Goal: Find specific page/section: Find specific page/section

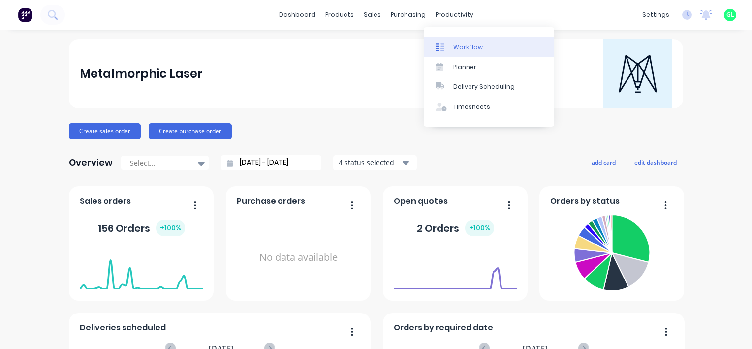
click at [461, 45] on div "Workflow" at bounding box center [468, 47] width 30 height 9
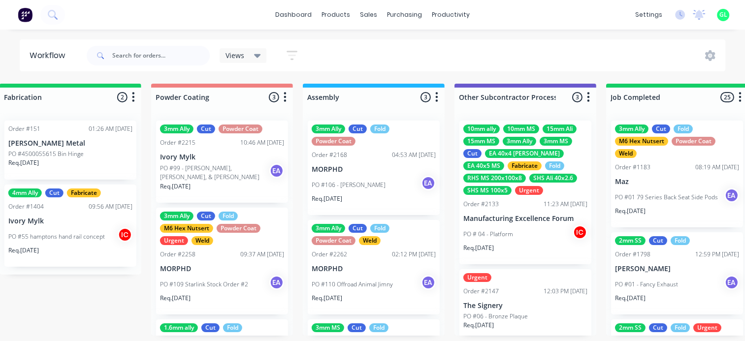
scroll to position [0, 2765]
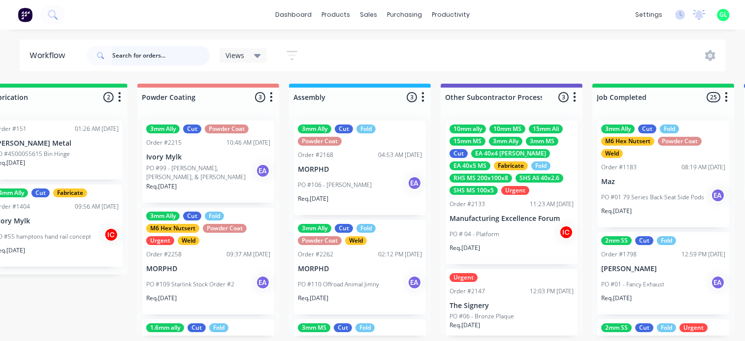
click at [154, 54] on input "text" at bounding box center [160, 56] width 97 height 20
type input "gecko"
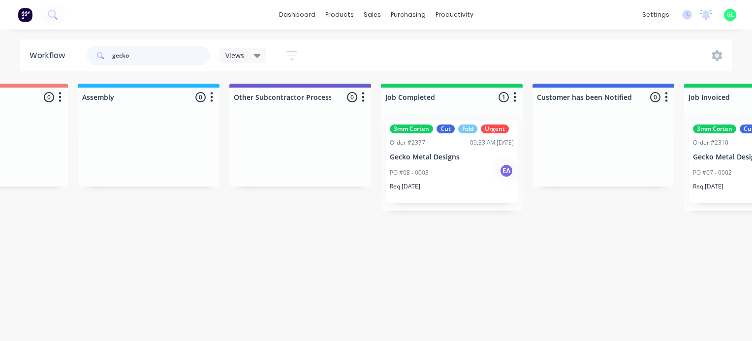
scroll to position [0, 3232]
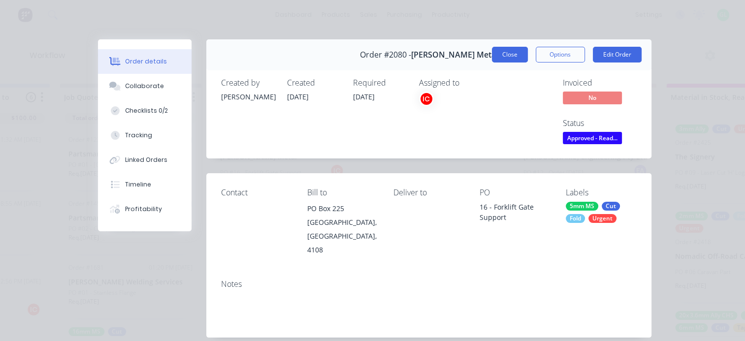
scroll to position [636, 0]
click at [501, 56] on button "Close" at bounding box center [510, 55] width 36 height 16
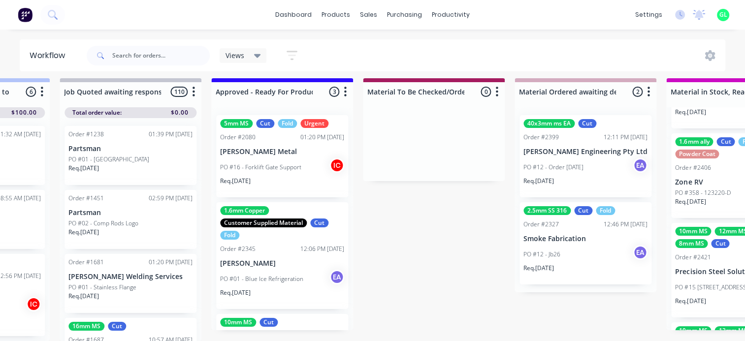
scroll to position [0, 1175]
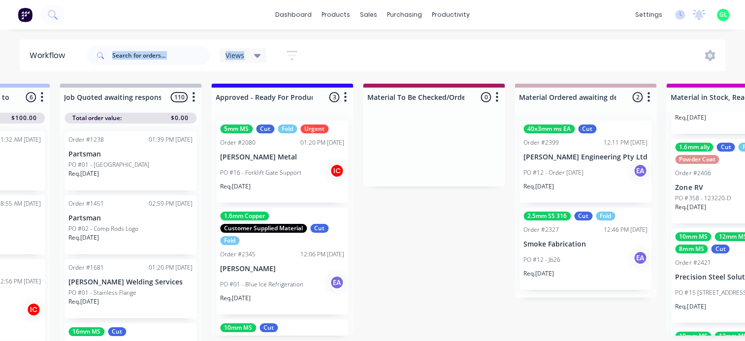
drag, startPoint x: 117, startPoint y: 39, endPoint x: 116, endPoint y: 57, distance: 18.3
click at [115, 59] on input "text" at bounding box center [160, 56] width 97 height 20
type input "rhino"
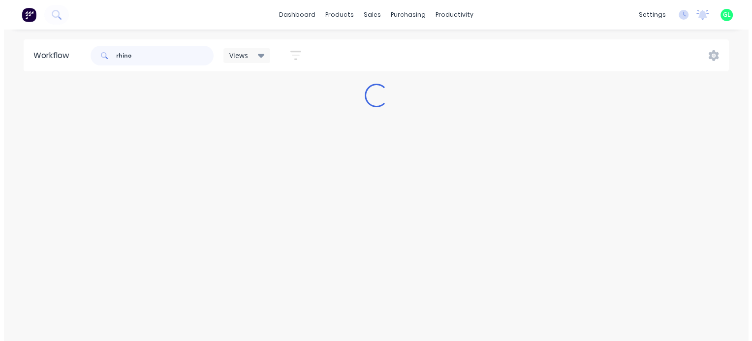
scroll to position [0, 0]
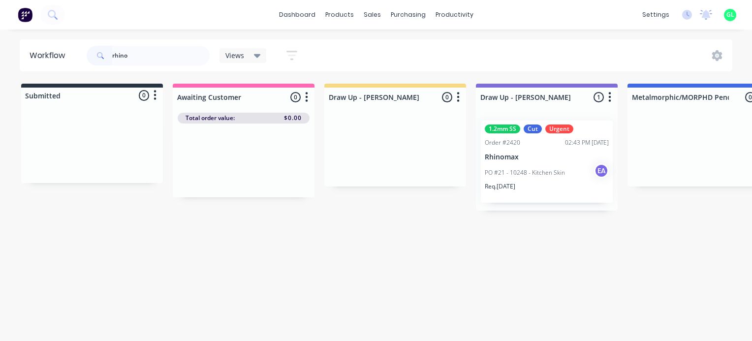
click at [551, 175] on p "PO #21 - 10248 - Kitchen Skin" at bounding box center [525, 172] width 80 height 9
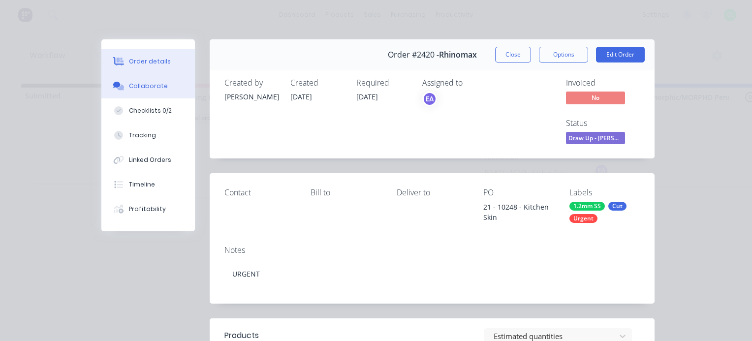
click at [150, 83] on div "Collaborate" at bounding box center [148, 86] width 39 height 9
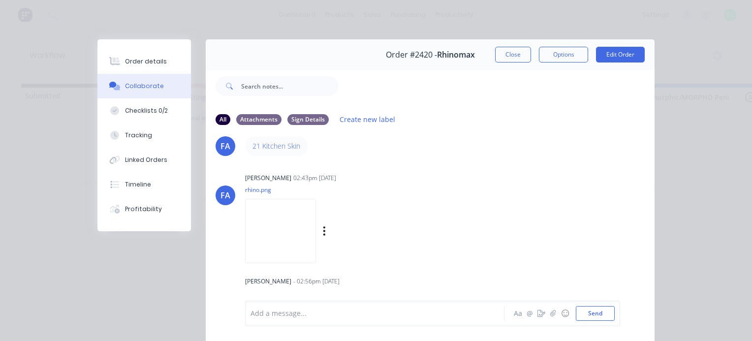
scroll to position [49, 0]
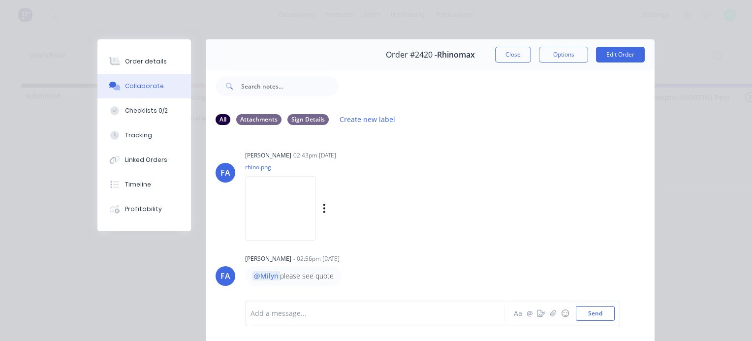
click at [311, 187] on img at bounding box center [280, 208] width 71 height 64
